Goal: Check status: Check status

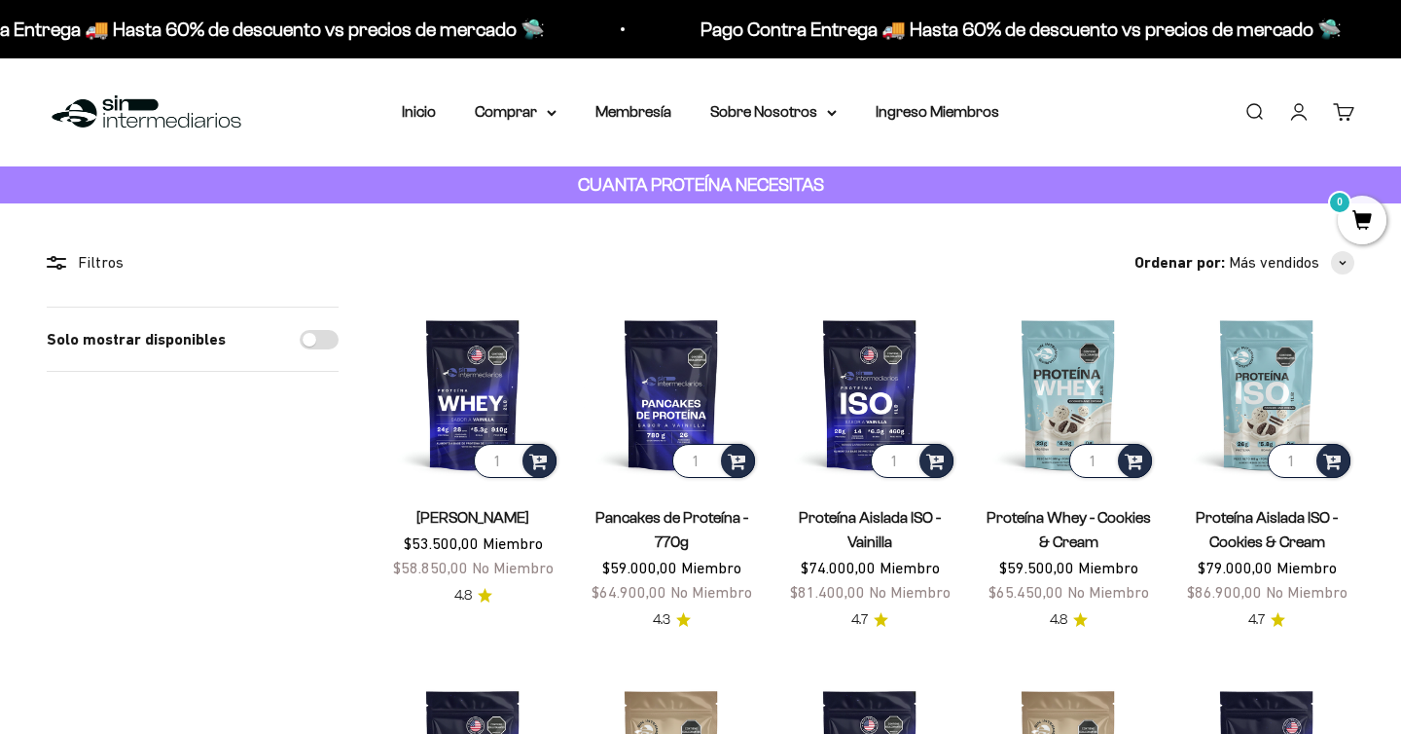
click at [1310, 122] on link "Iniciar sesión" at bounding box center [1299, 111] width 21 height 21
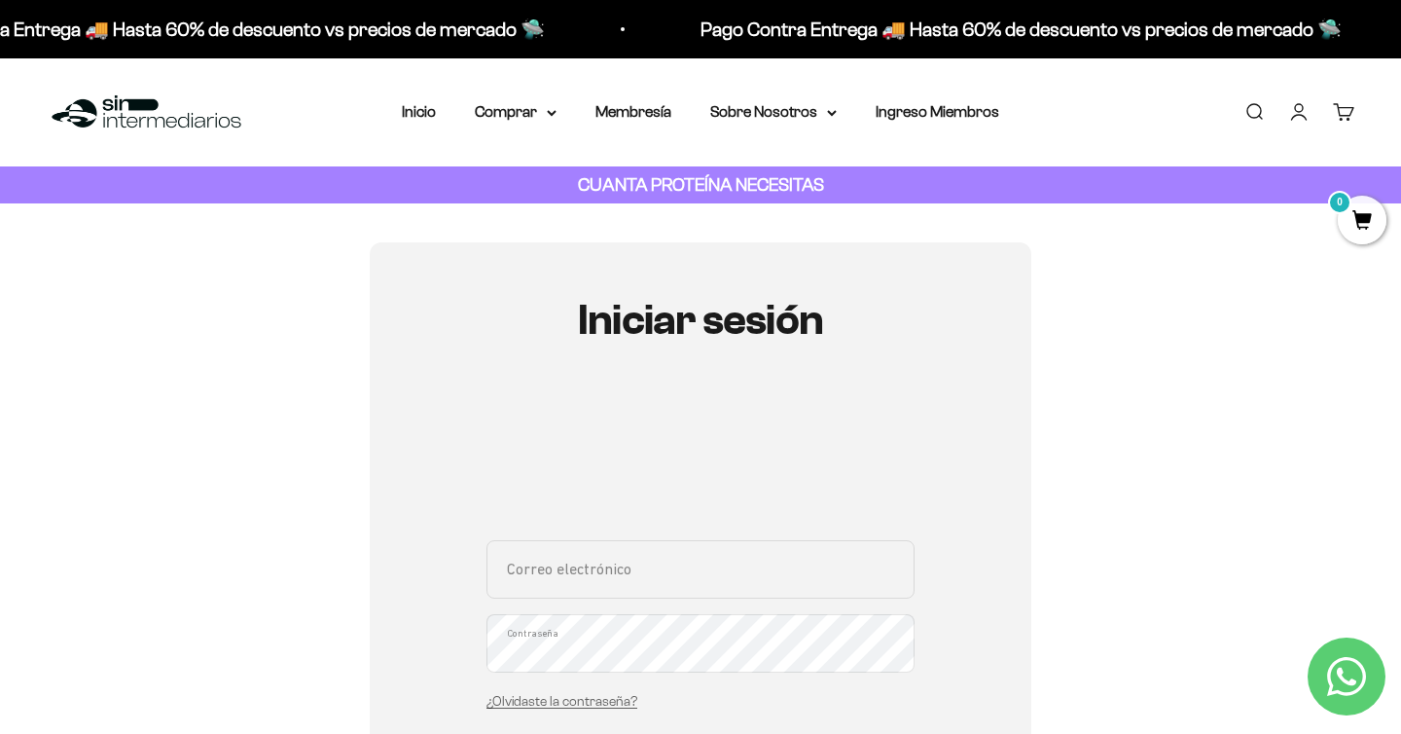
scroll to position [130, 0]
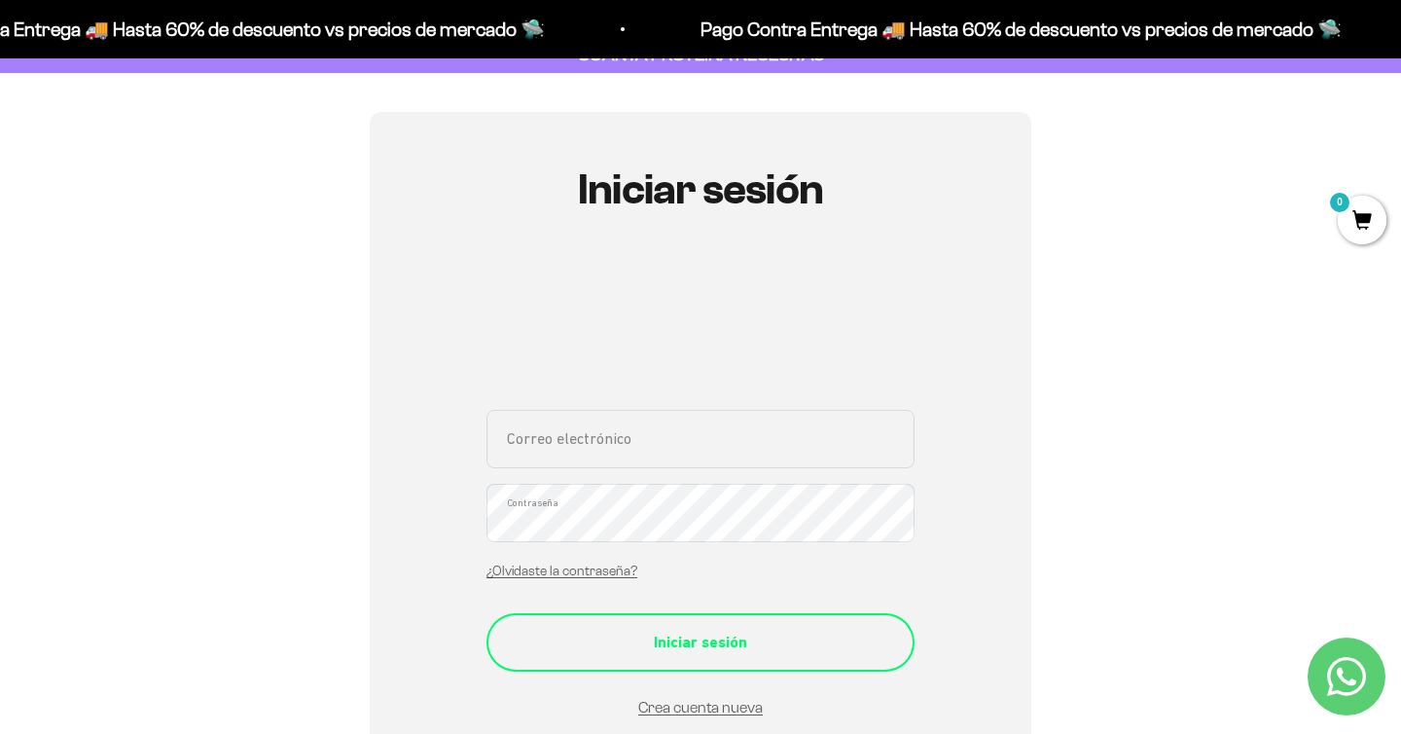
type input "datosa15@gmail.com"
click at [688, 622] on button "Iniciar sesión" at bounding box center [701, 642] width 428 height 58
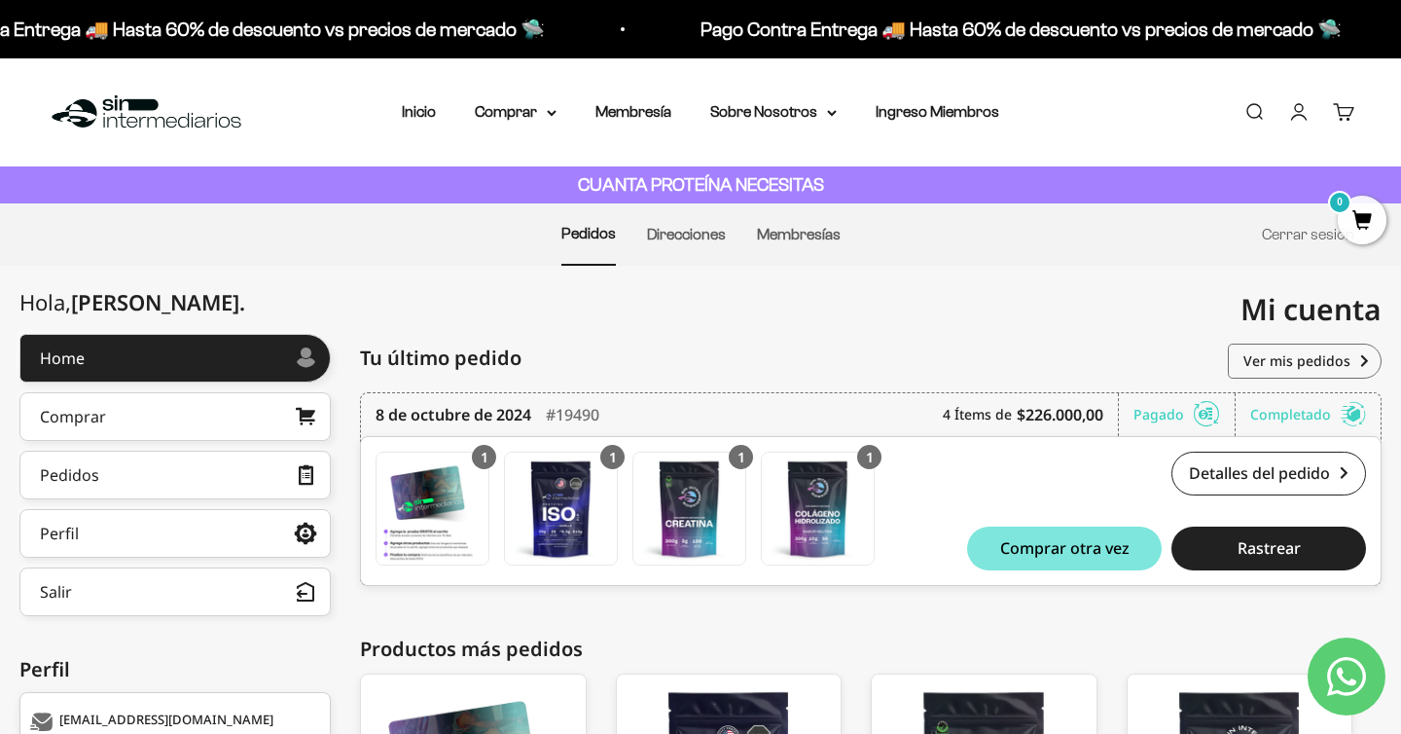
click at [1289, 103] on link "Cuenta" at bounding box center [1299, 111] width 21 height 21
click at [1304, 239] on link "Cerrar sesión" at bounding box center [1308, 234] width 92 height 17
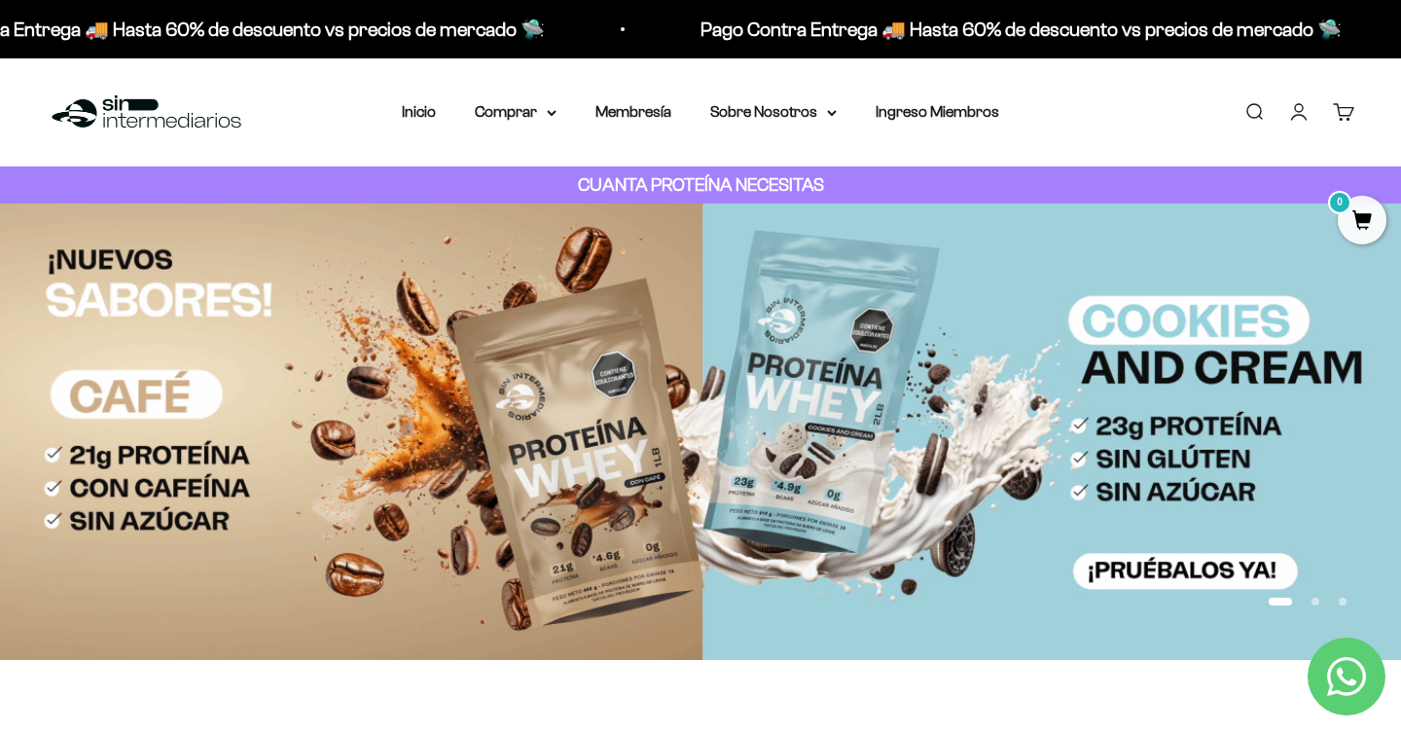
click at [1309, 112] on link "Iniciar sesión" at bounding box center [1299, 111] width 21 height 21
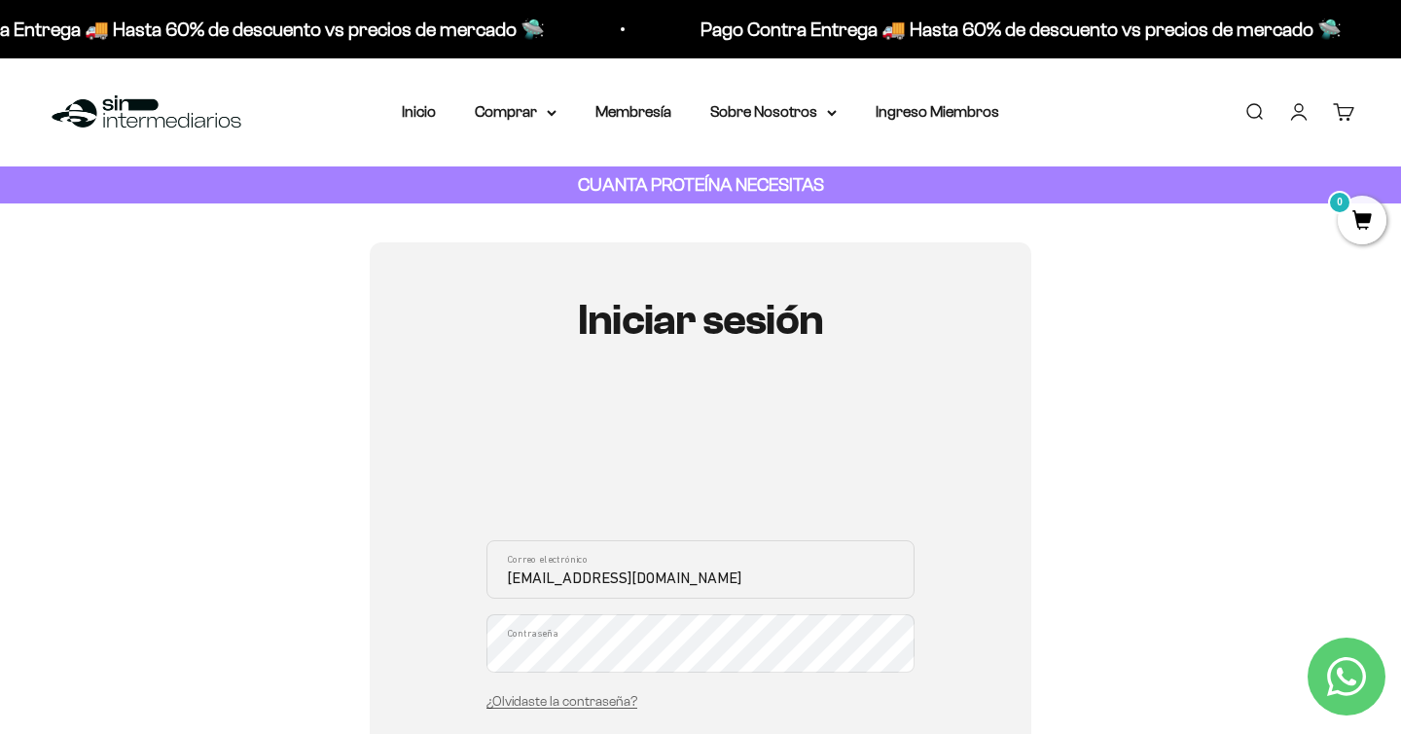
click at [525, 579] on input "datosa15@gmail.com" at bounding box center [701, 569] width 428 height 58
type input "[EMAIL_ADDRESS][DOMAIN_NAME]"
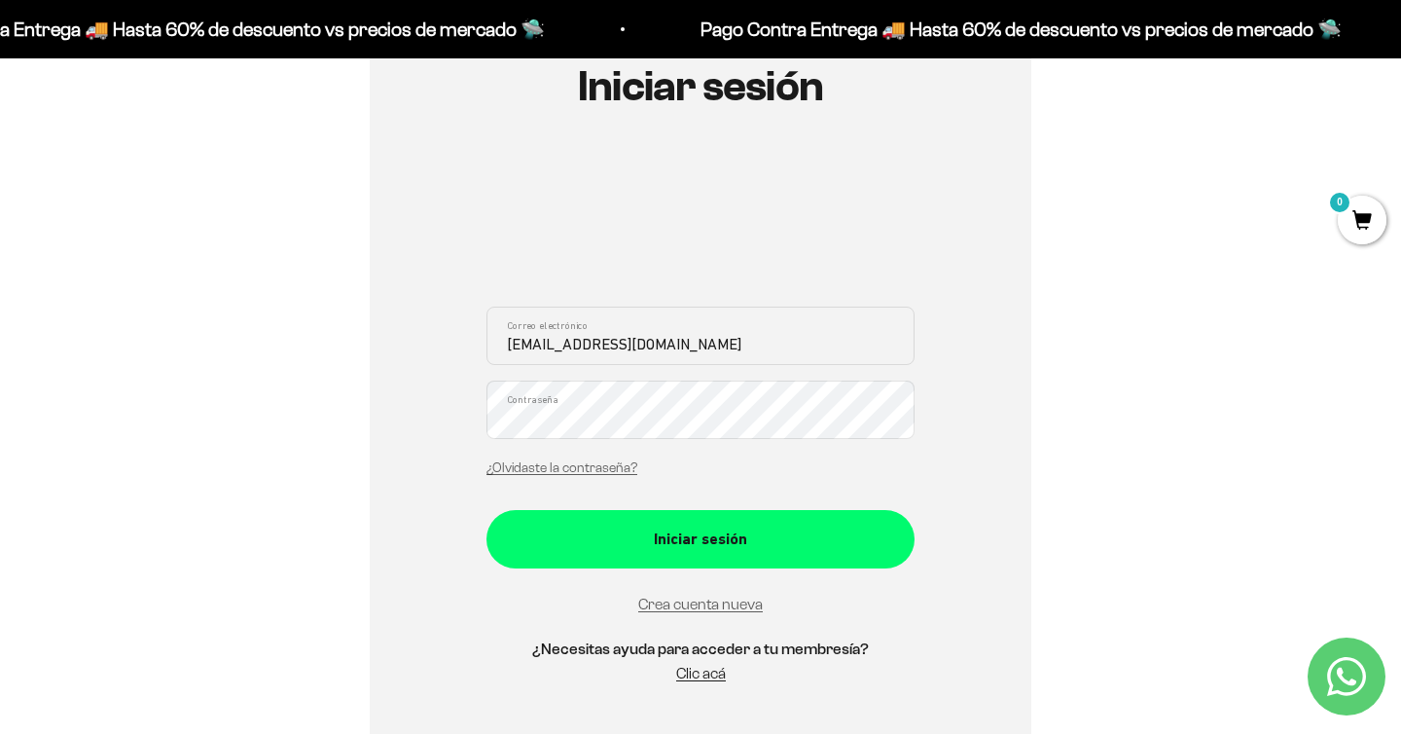
scroll to position [266, 0]
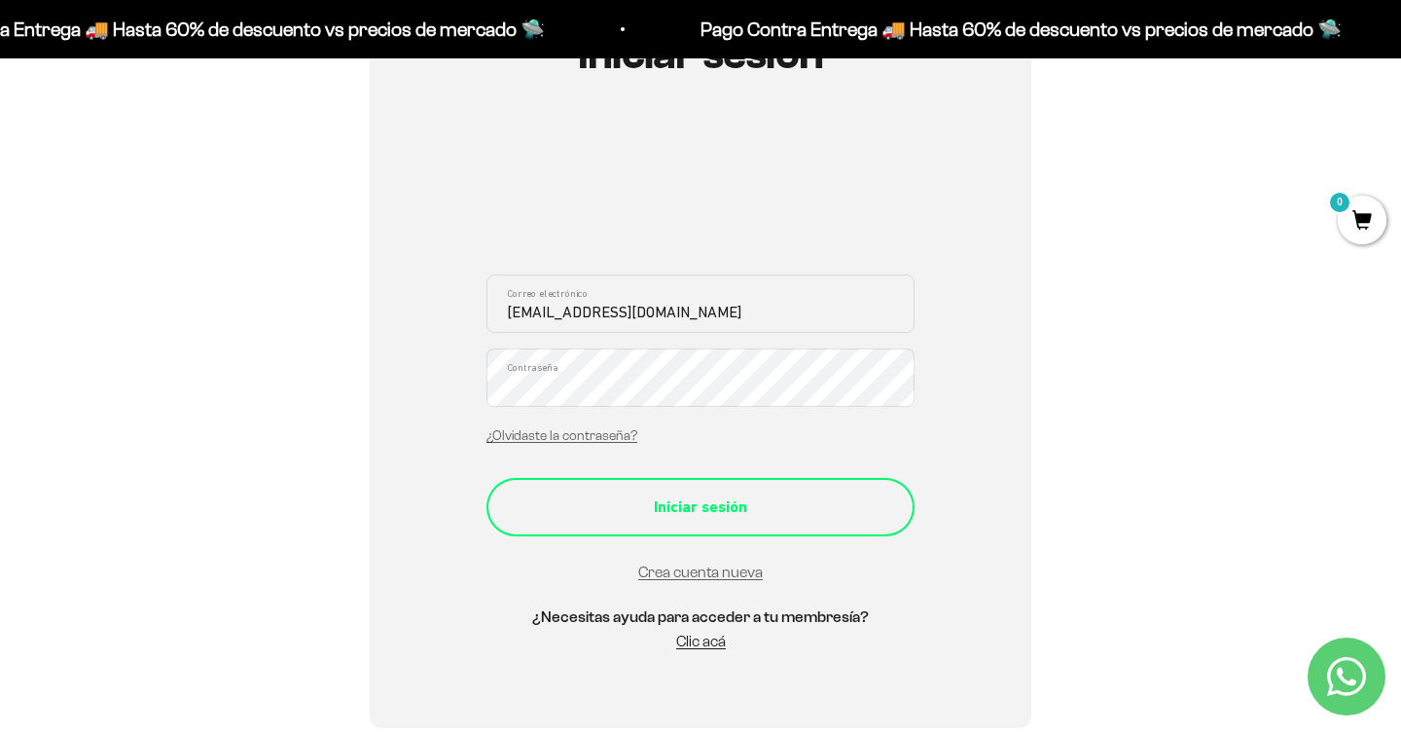
click at [744, 506] on div "Iniciar sesión" at bounding box center [701, 506] width 350 height 25
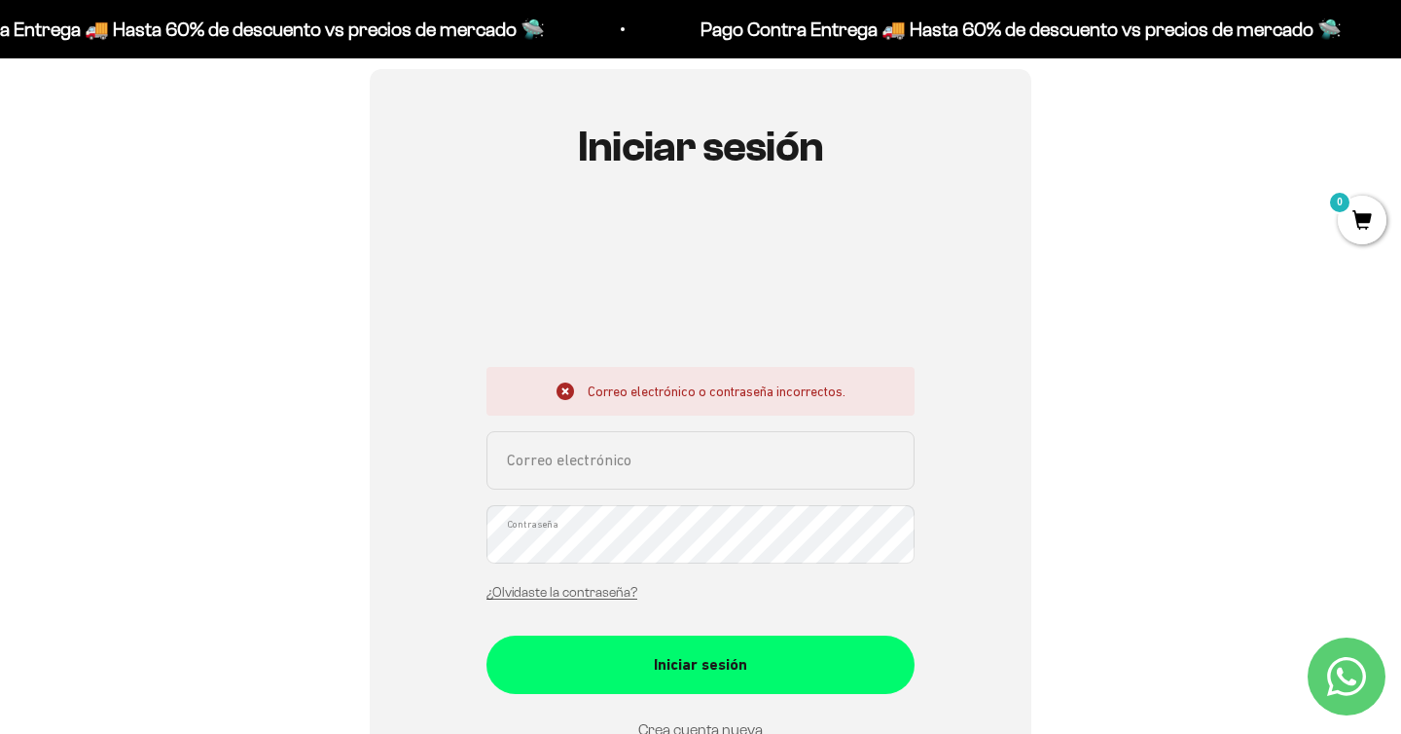
scroll to position [174, 0]
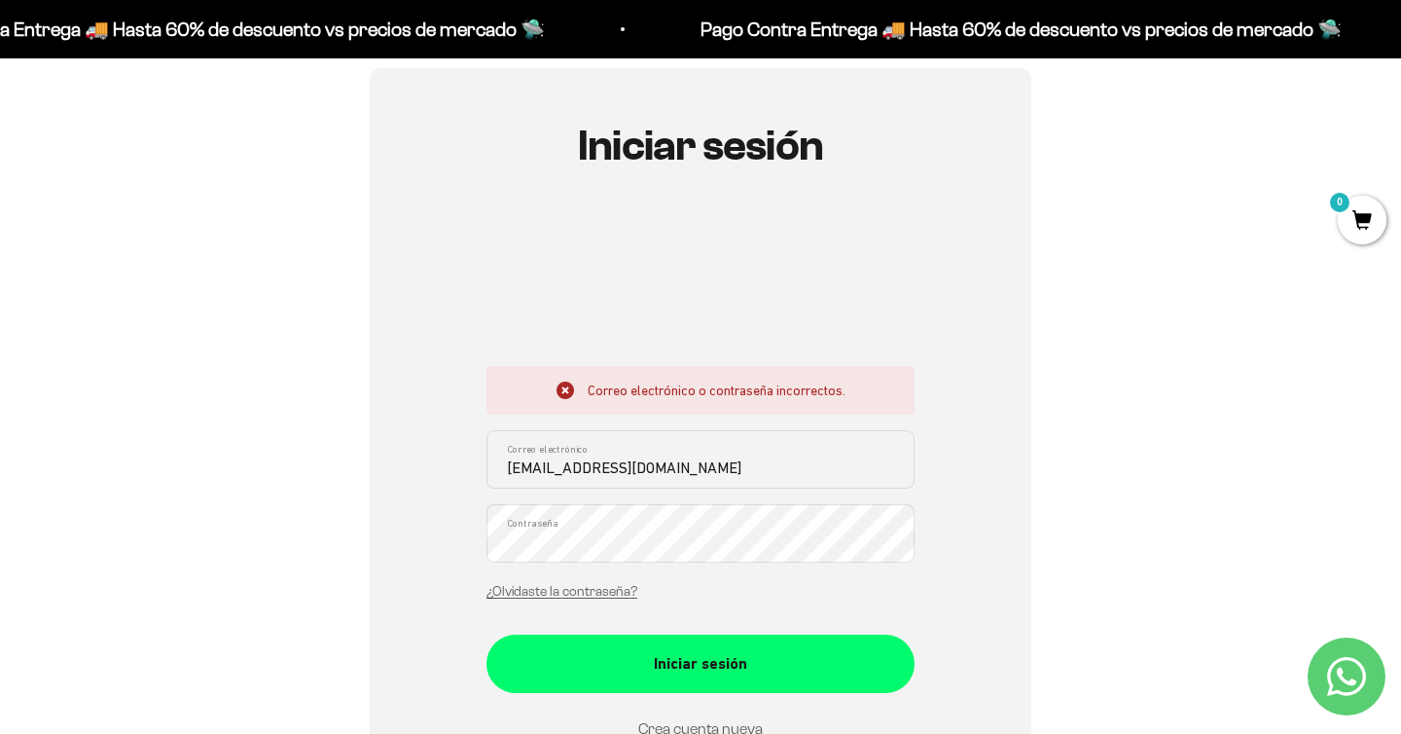
click at [578, 468] on input "datosa15@gmail.com" at bounding box center [701, 459] width 428 height 58
type input "[EMAIL_ADDRESS][DOMAIN_NAME]"
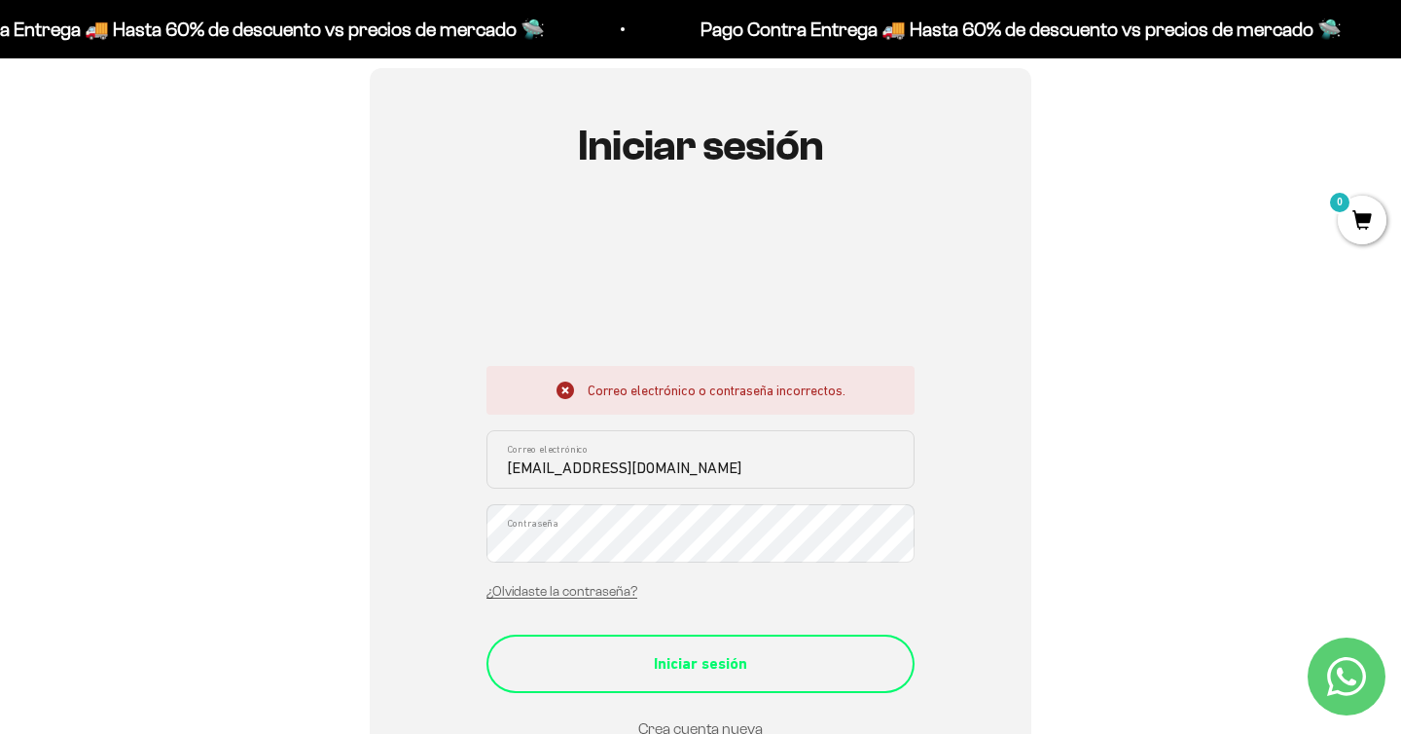
click at [869, 661] on div "Iniciar sesión" at bounding box center [701, 663] width 350 height 25
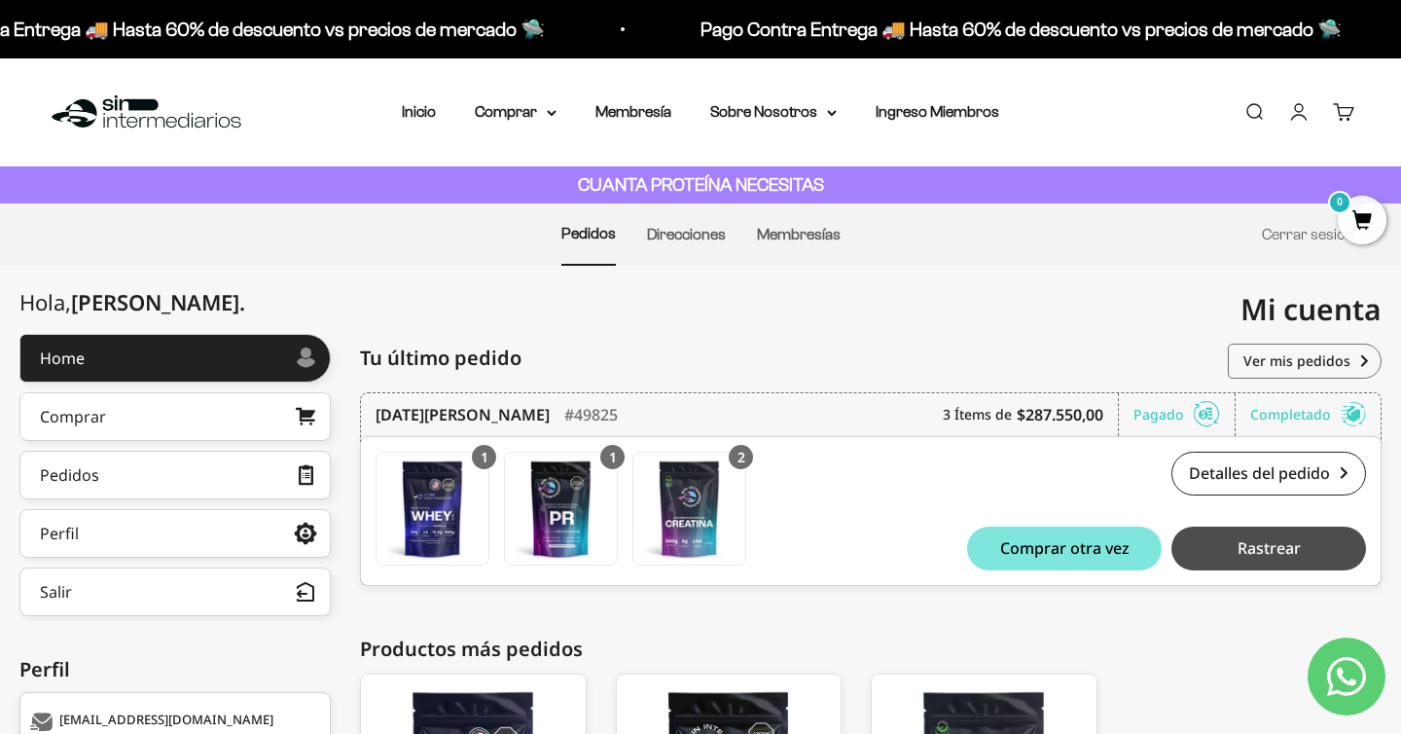
click at [1249, 563] on button "Rastrear" at bounding box center [1269, 548] width 195 height 44
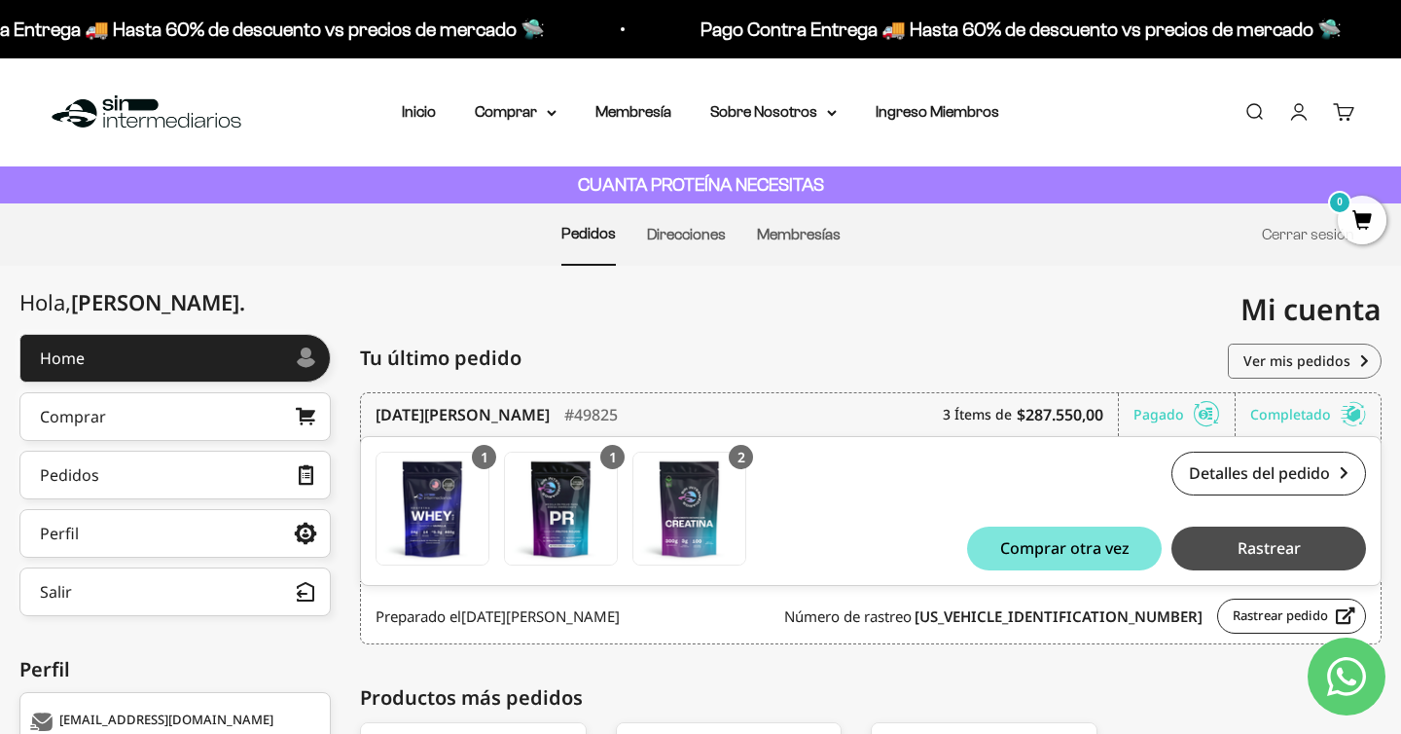
scroll to position [202, 0]
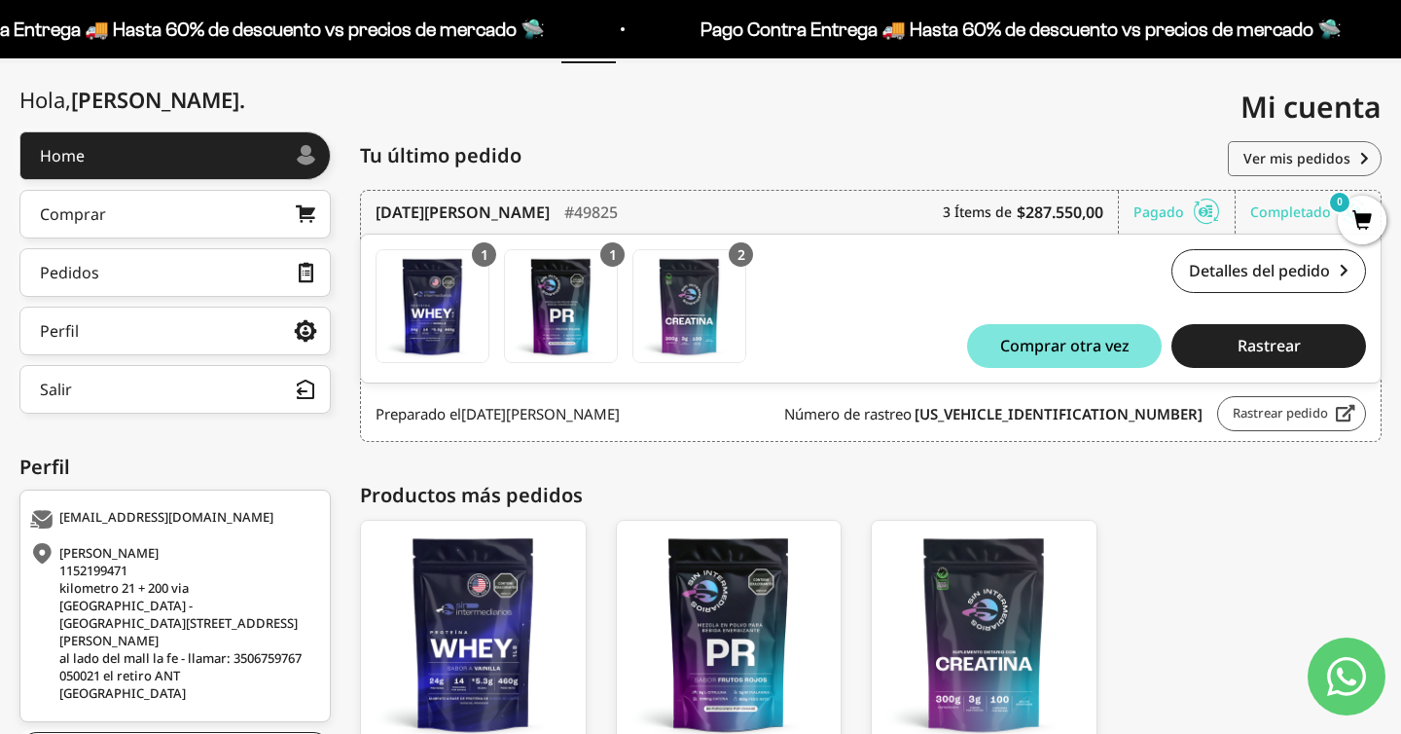
click at [1293, 404] on link "Rastrear pedido" at bounding box center [1291, 413] width 149 height 35
